Goal: Information Seeking & Learning: Check status

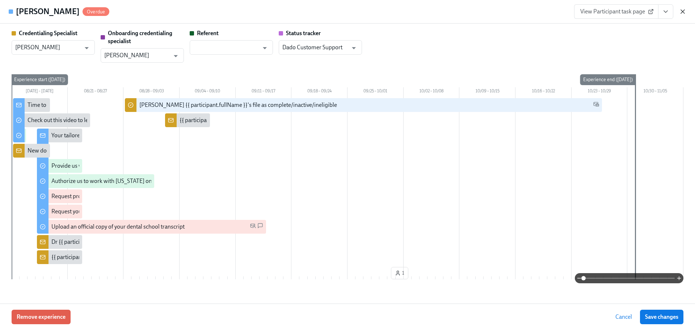
click at [681, 12] on icon "button" at bounding box center [682, 12] width 4 height 4
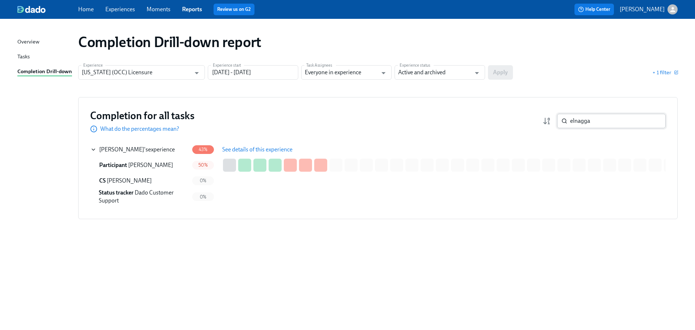
click at [592, 120] on input "elnagga" at bounding box center [618, 121] width 96 height 14
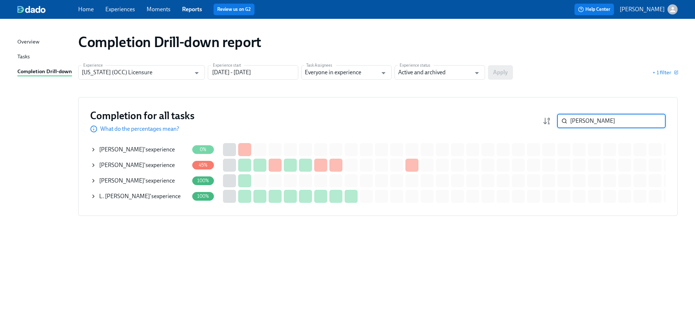
click at [133, 164] on span "[PERSON_NAME]" at bounding box center [121, 164] width 45 height 7
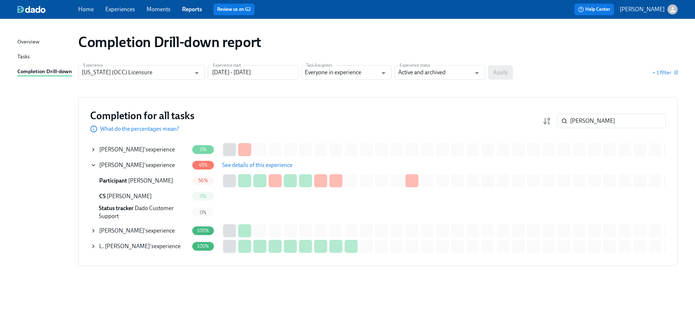
click at [272, 165] on span "See details of this experience" at bounding box center [257, 164] width 70 height 7
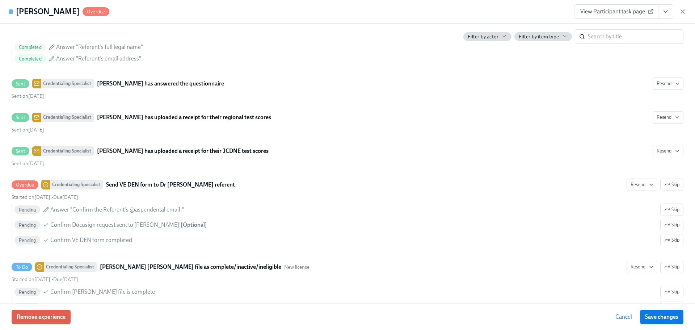
scroll to position [1712, 0]
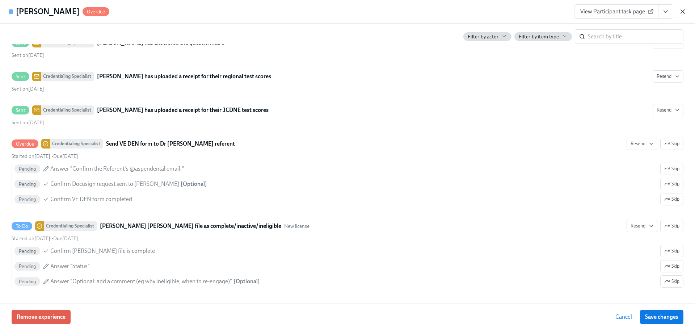
click at [679, 13] on icon "button" at bounding box center [682, 11] width 7 height 7
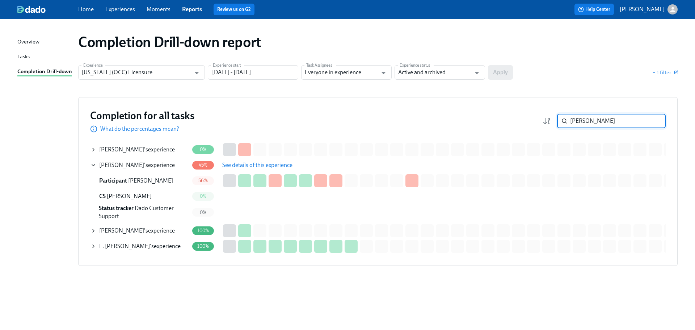
click at [602, 121] on input "[PERSON_NAME]" at bounding box center [618, 121] width 96 height 14
click at [602, 120] on input "[PERSON_NAME]" at bounding box center [618, 121] width 96 height 14
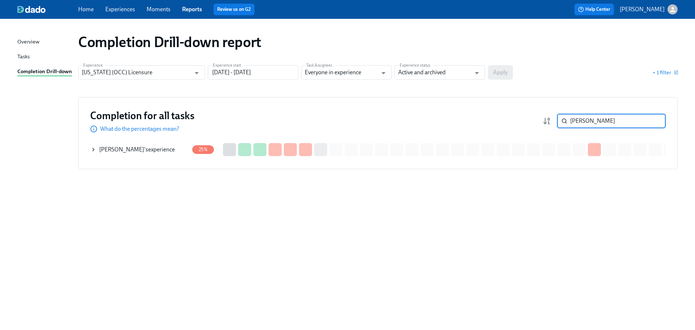
click at [157, 150] on div "[PERSON_NAME] 's experience" at bounding box center [137, 149] width 76 height 8
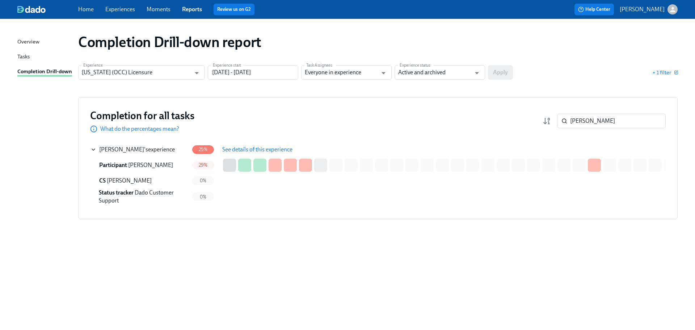
click at [260, 153] on button "See details of this experience" at bounding box center [257, 149] width 80 height 14
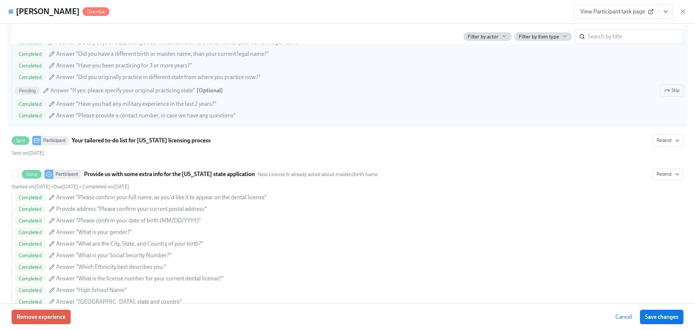
scroll to position [290, 0]
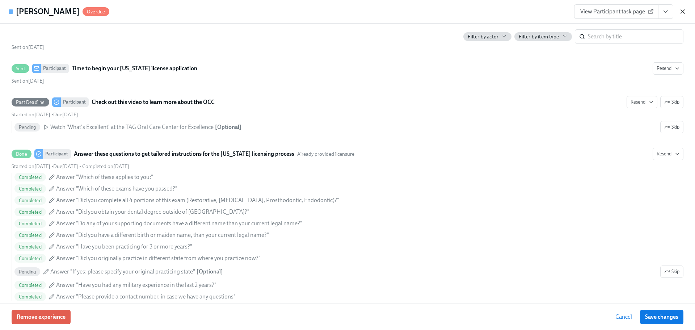
click at [683, 13] on icon "button" at bounding box center [682, 12] width 4 height 4
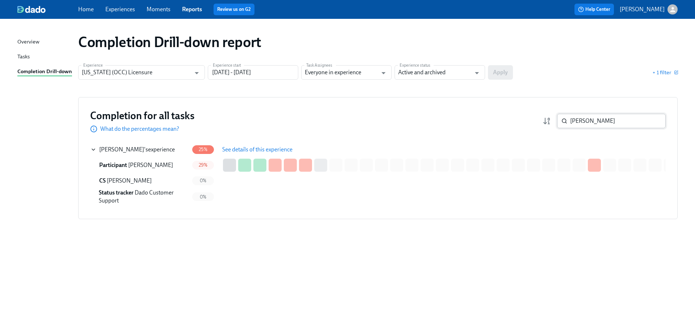
click at [617, 122] on input "[PERSON_NAME]" at bounding box center [618, 121] width 96 height 14
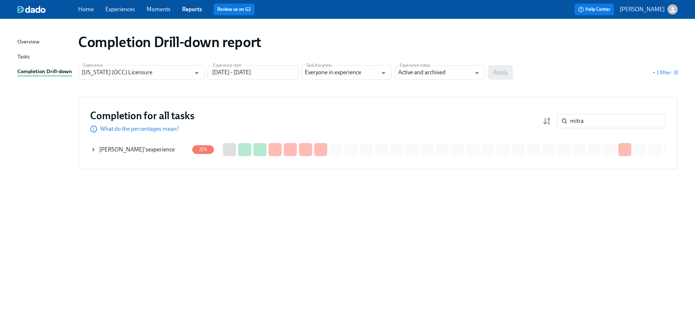
click at [125, 150] on span "[PERSON_NAME]" at bounding box center [121, 149] width 45 height 7
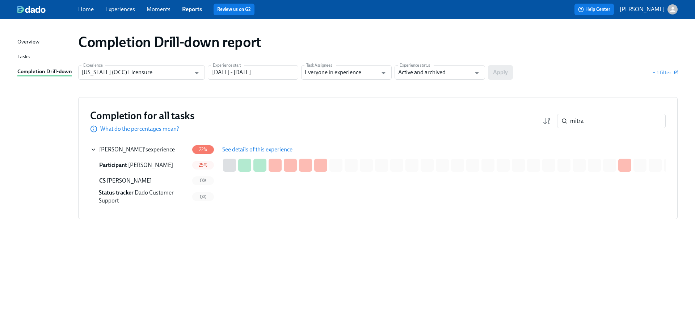
click at [272, 143] on button "See details of this experience" at bounding box center [257, 149] width 80 height 14
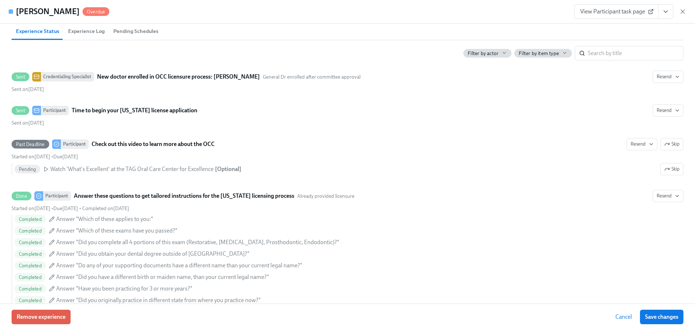
scroll to position [128, 0]
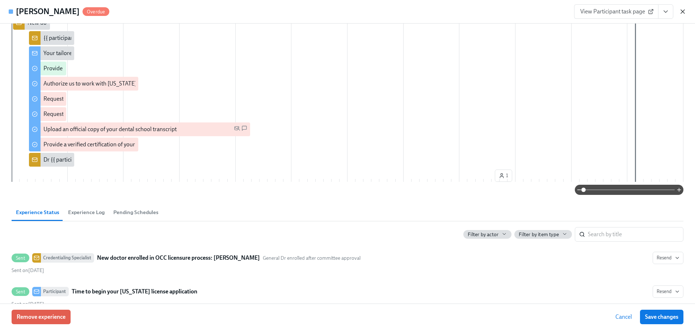
click at [684, 12] on icon "button" at bounding box center [682, 11] width 7 height 7
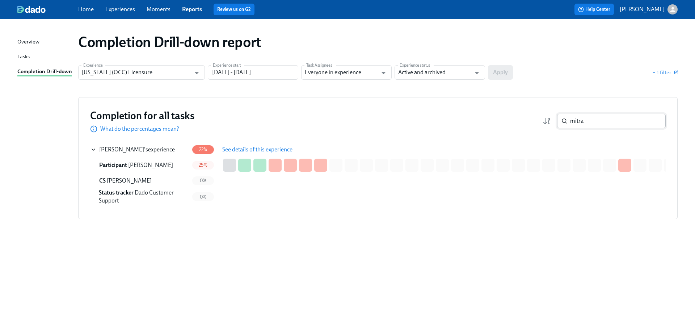
click at [605, 120] on input "mitra" at bounding box center [618, 121] width 96 height 14
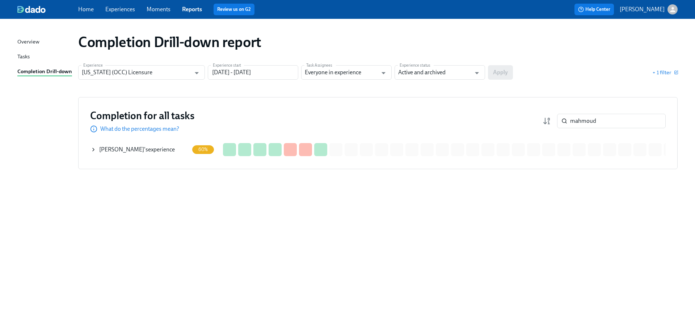
click at [165, 151] on div "[PERSON_NAME] 's experience" at bounding box center [137, 149] width 76 height 8
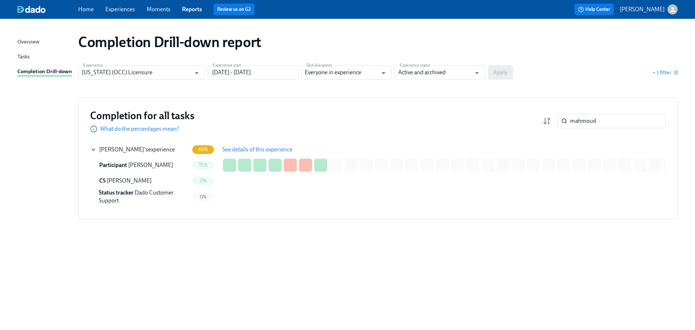
click at [262, 150] on span "See details of this experience" at bounding box center [257, 149] width 70 height 7
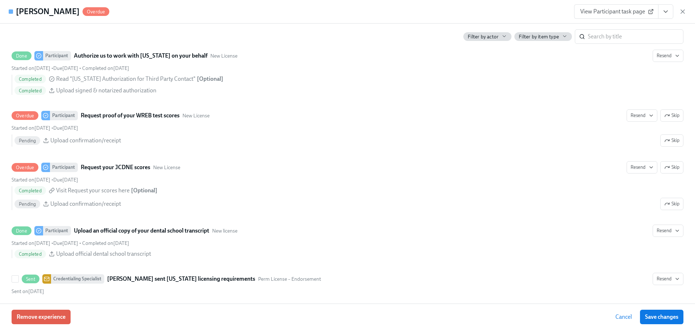
scroll to position [1049, 0]
click at [684, 13] on icon "button" at bounding box center [682, 11] width 7 height 7
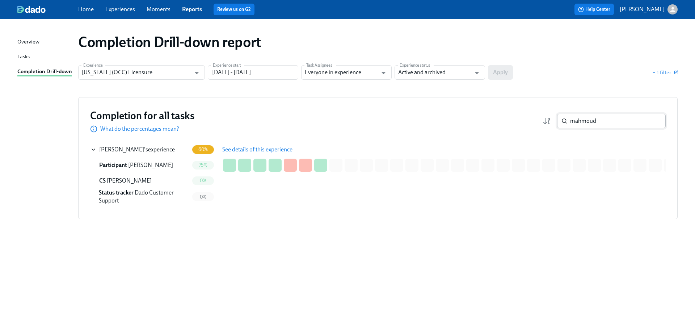
click at [611, 115] on input "mahmoud" at bounding box center [618, 121] width 96 height 14
click at [611, 116] on input "mahmoud" at bounding box center [618, 121] width 96 height 14
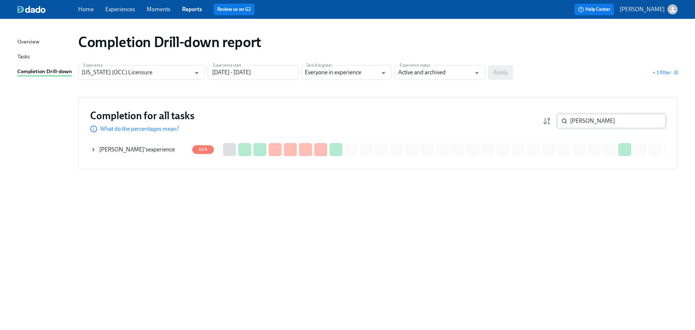
click at [608, 118] on input "[PERSON_NAME]" at bounding box center [618, 121] width 96 height 14
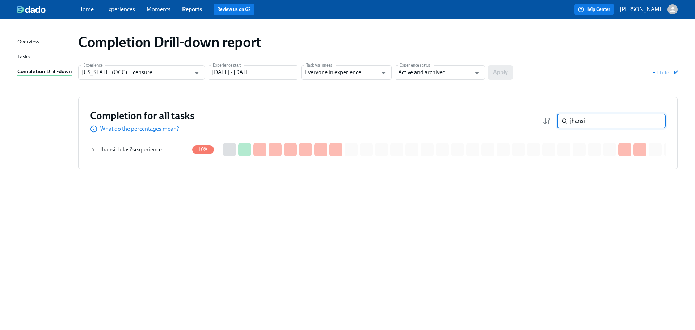
click at [137, 154] on div "[PERSON_NAME] 's experience" at bounding box center [139, 149] width 98 height 14
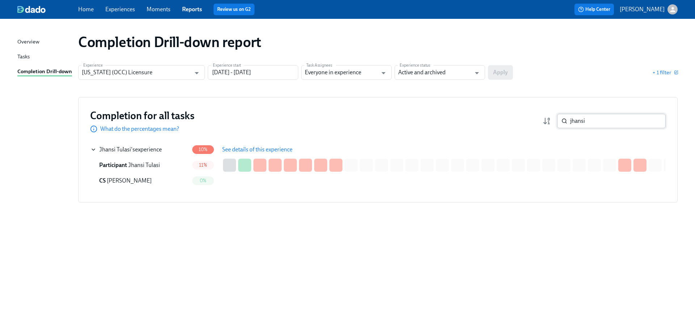
click at [607, 123] on input "jhansi" at bounding box center [618, 121] width 96 height 14
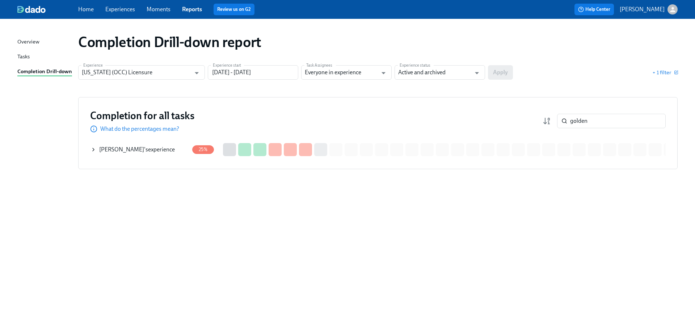
click at [152, 151] on div "[PERSON_NAME] 's experience" at bounding box center [137, 149] width 76 height 8
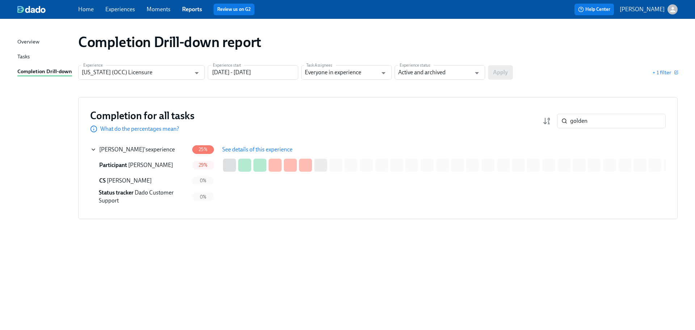
click at [255, 148] on span "See details of this experience" at bounding box center [257, 149] width 70 height 7
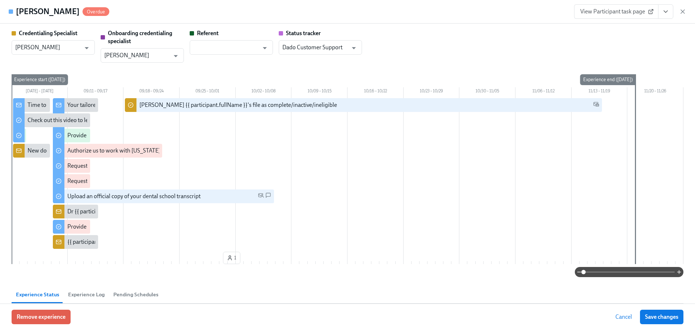
click at [596, 15] on link "View Participant task page" at bounding box center [616, 11] width 84 height 14
click at [682, 9] on icon "button" at bounding box center [682, 11] width 7 height 7
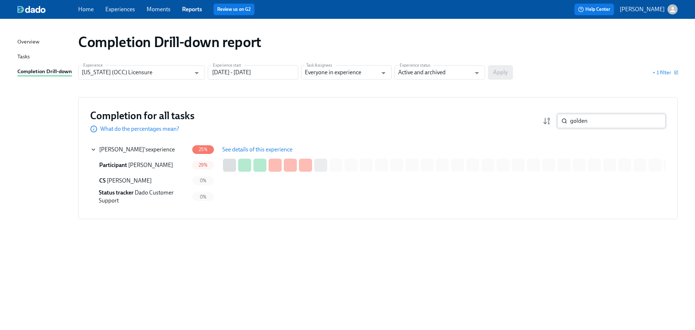
click at [610, 118] on input "golden" at bounding box center [618, 121] width 96 height 14
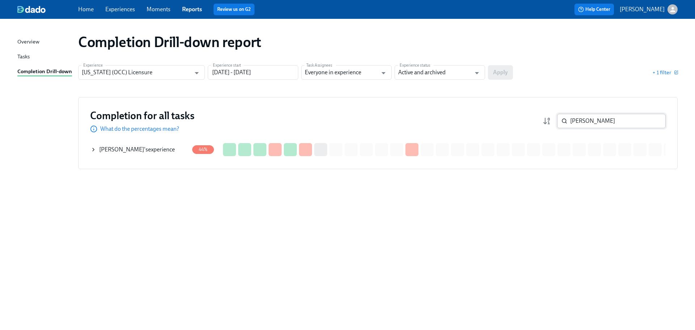
click at [611, 122] on input "[PERSON_NAME]" at bounding box center [618, 121] width 96 height 14
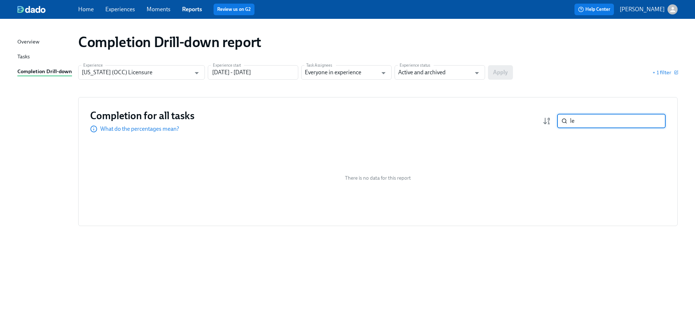
type input "l"
type input "a"
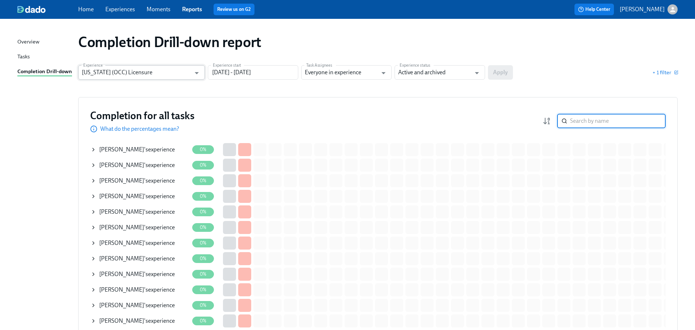
click at [132, 71] on input "[US_STATE] (OCC) Licensure" at bounding box center [136, 72] width 109 height 14
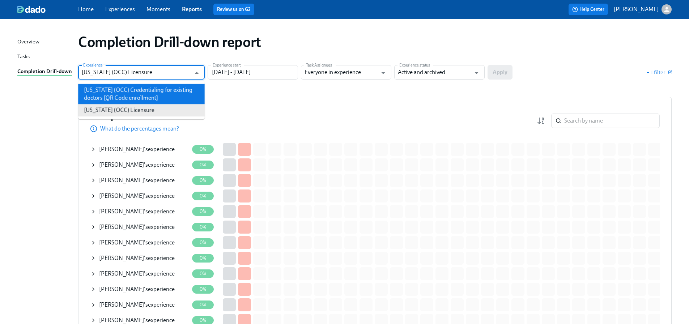
click at [178, 92] on li "[US_STATE] (OCC) Credentialing for existing doctors [QR Code enrollment]" at bounding box center [141, 94] width 127 height 20
type input "[US_STATE] (OCC) Credentialing for existing doctors [QR Code enrollment]"
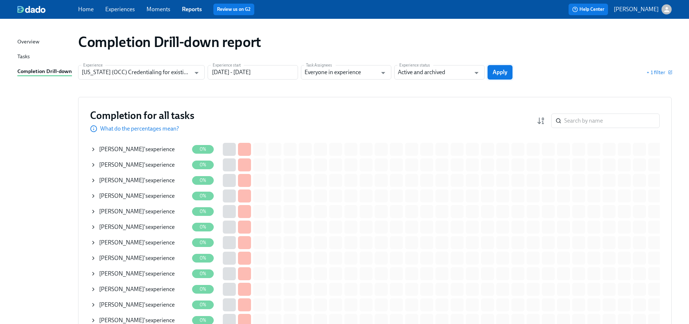
click at [495, 70] on span "Apply" at bounding box center [500, 72] width 15 height 7
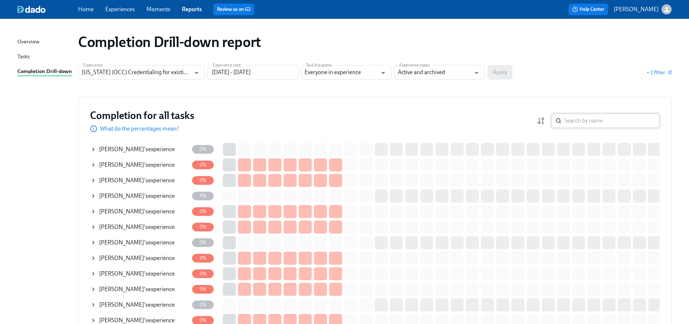
click at [592, 125] on input "search" at bounding box center [612, 121] width 96 height 14
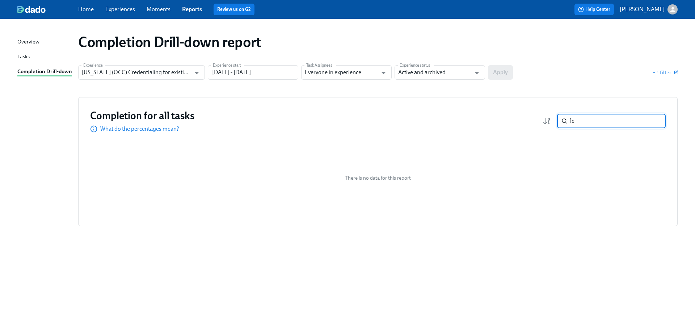
type input "l"
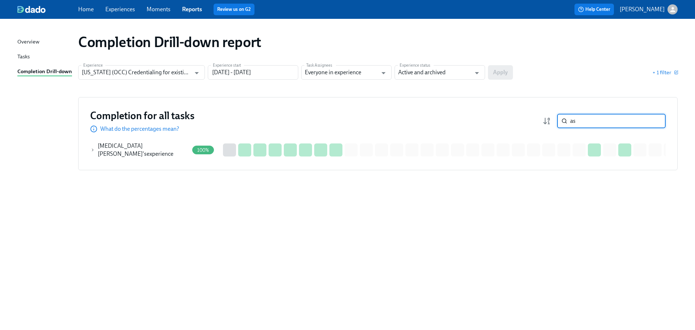
type input "a"
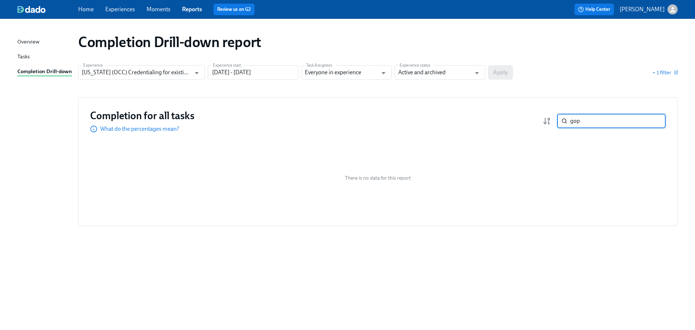
type input "gop"
